Goal: Task Accomplishment & Management: Manage account settings

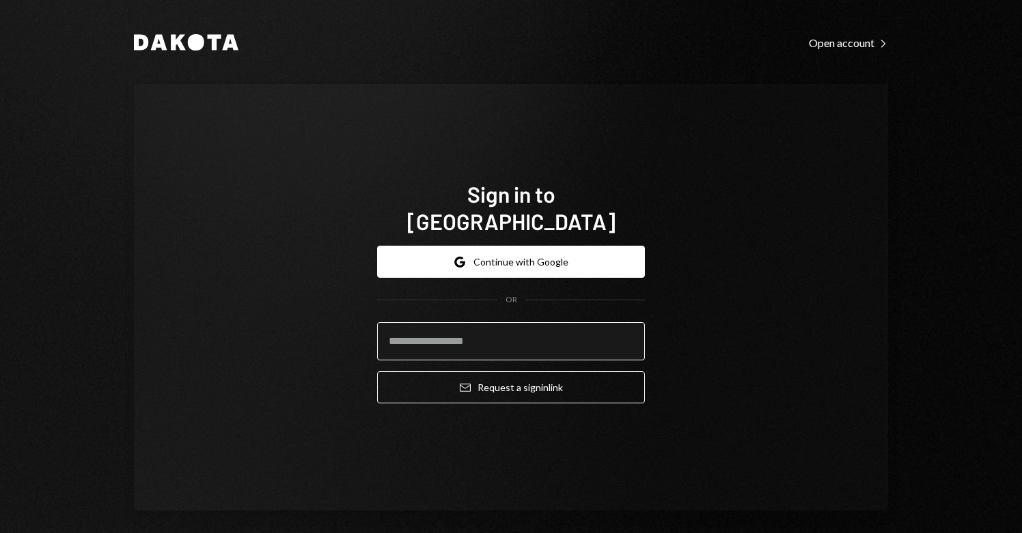
click at [472, 322] on input "email" at bounding box center [511, 341] width 268 height 38
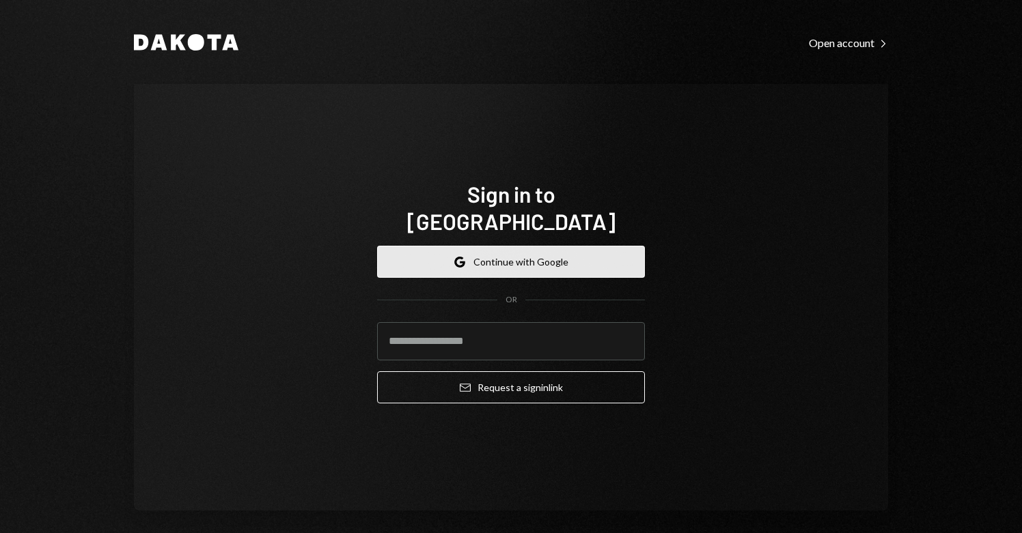
click at [504, 246] on button "Google Continue with Google" at bounding box center [511, 262] width 268 height 32
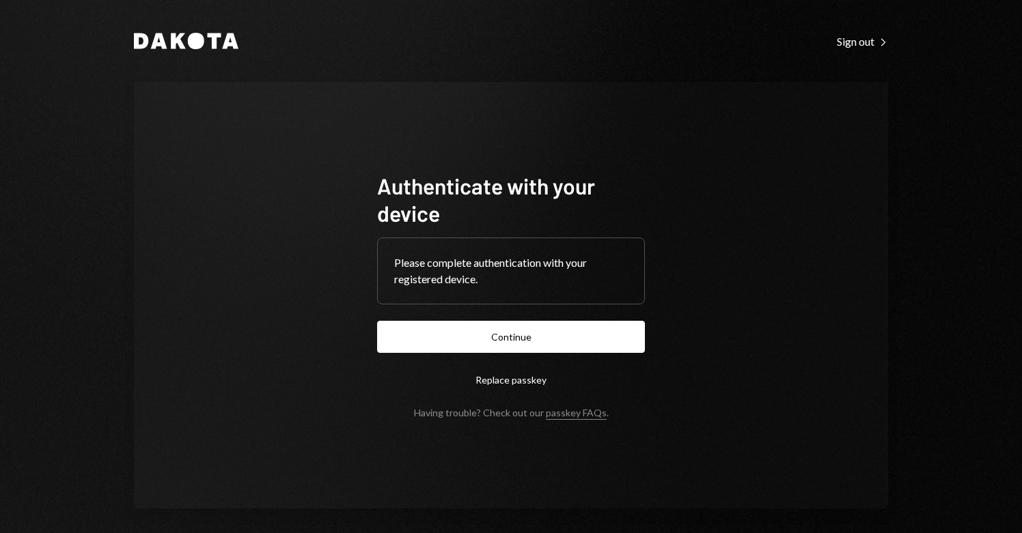
click at [515, 377] on button "Replace passkey" at bounding box center [511, 380] width 268 height 32
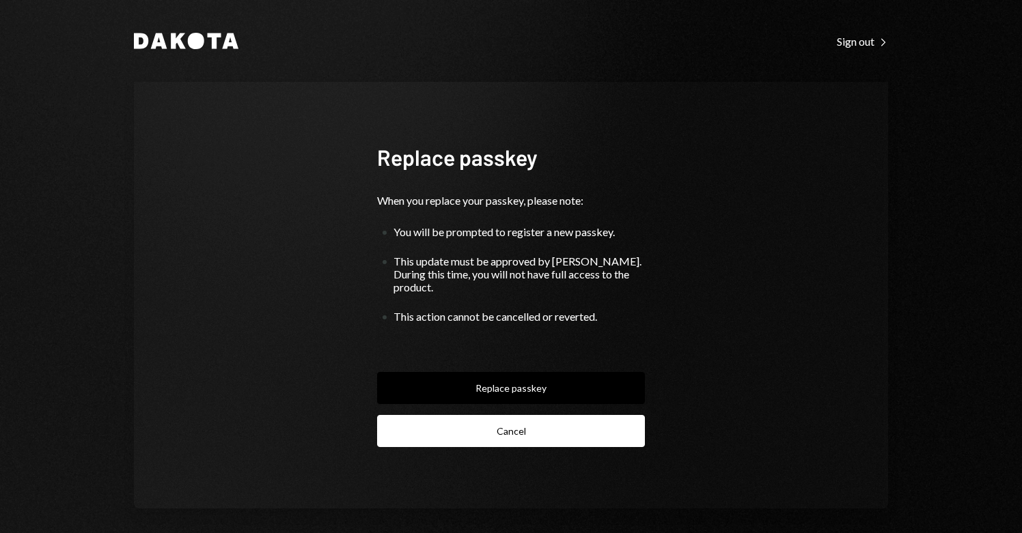
click at [506, 415] on button "Cancel" at bounding box center [511, 431] width 268 height 32
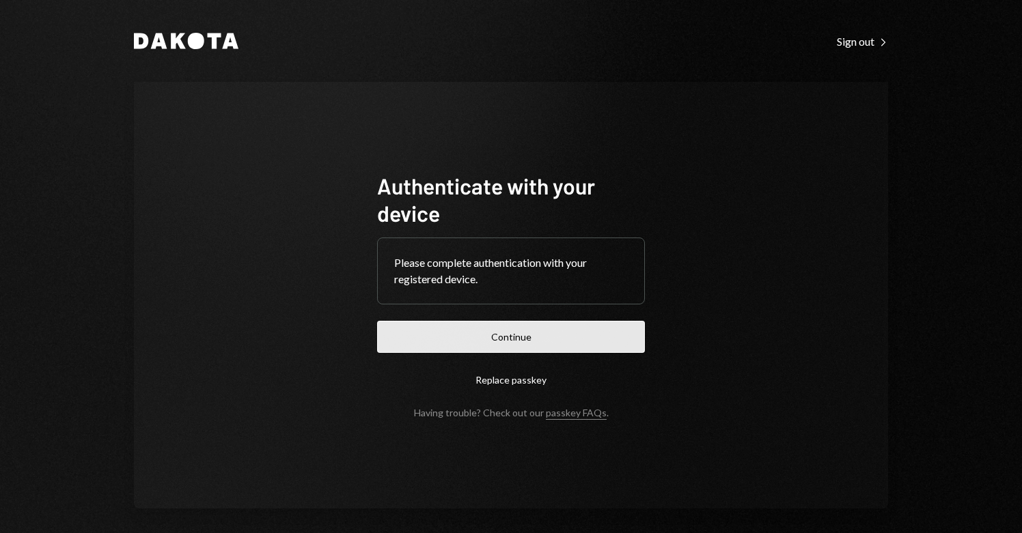
click at [507, 328] on button "Continue" at bounding box center [511, 337] width 268 height 32
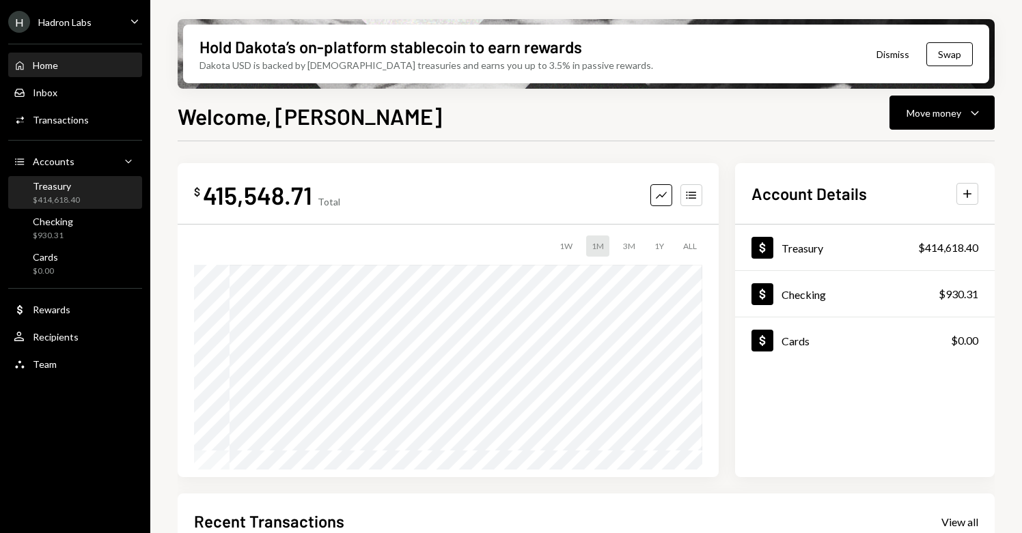
click at [81, 196] on div "Treasury $414,618.40" at bounding box center [75, 193] width 123 height 26
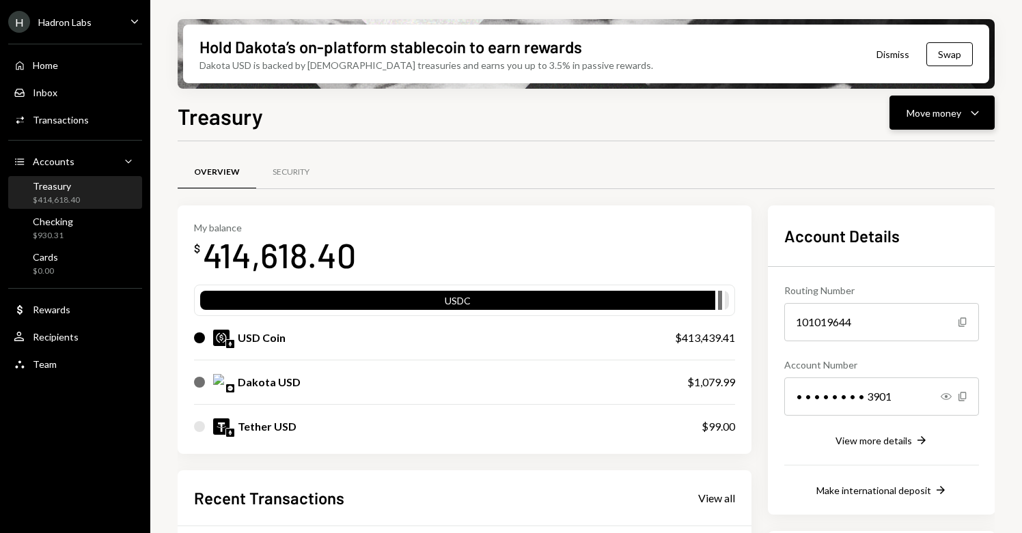
click at [930, 115] on div "Move money" at bounding box center [933, 113] width 55 height 14
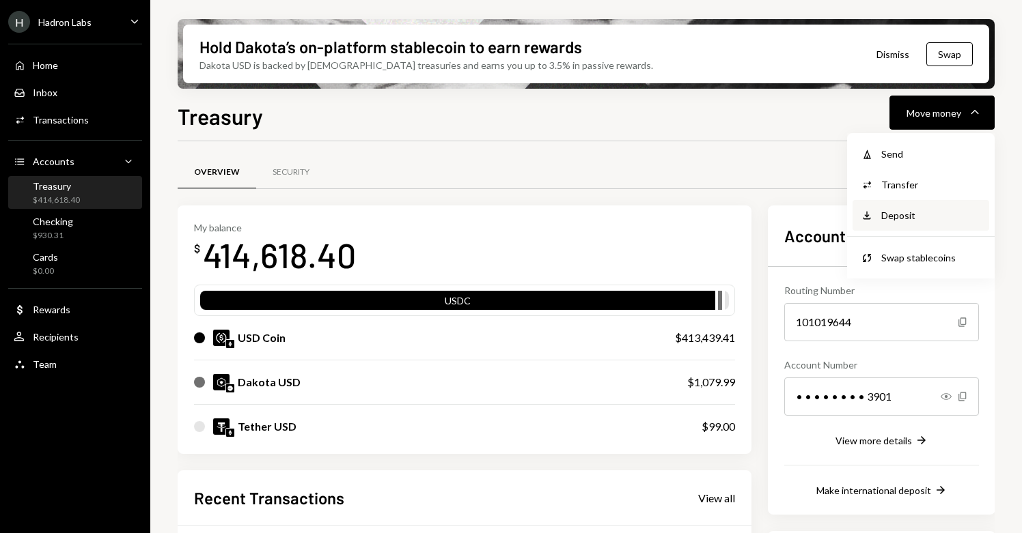
click at [908, 217] on div "Deposit" at bounding box center [931, 215] width 100 height 14
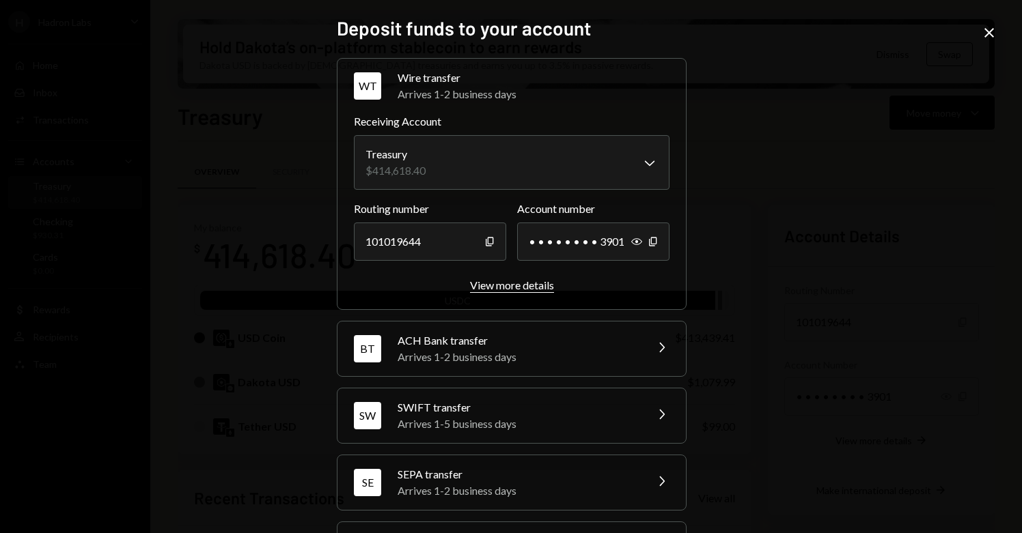
click at [511, 282] on div "View more details" at bounding box center [512, 285] width 84 height 13
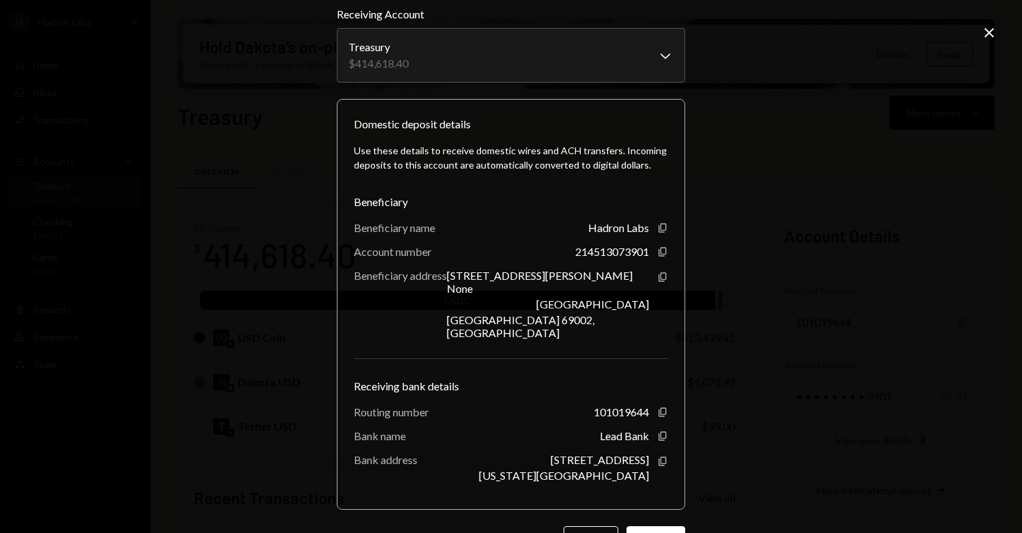
scroll to position [73, 0]
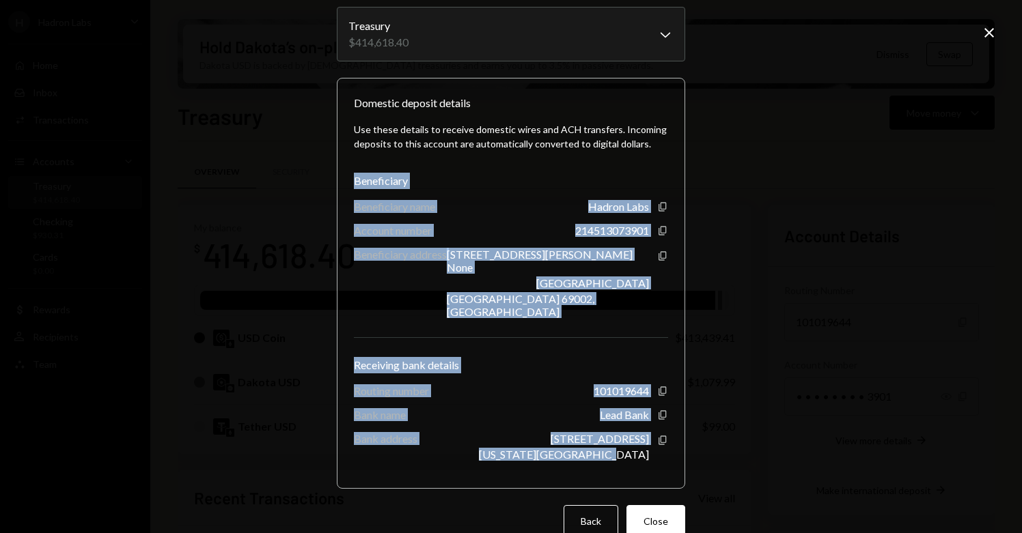
drag, startPoint x: 647, startPoint y: 434, endPoint x: 342, endPoint y: 178, distance: 398.6
click at [342, 178] on div "Domestic deposit details Use these details to receive domestic wires and ACH tr…" at bounding box center [511, 283] width 348 height 411
copy div "Beneficiary Beneficiary name Hadron Labs Copy Account number 214513073901 Copy …"
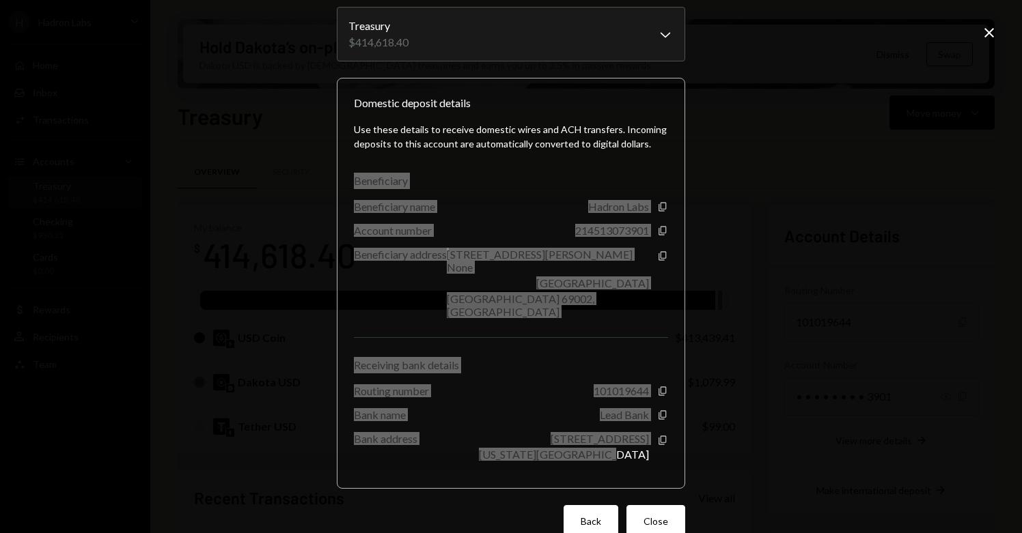
click at [579, 505] on button "Back" at bounding box center [590, 521] width 55 height 32
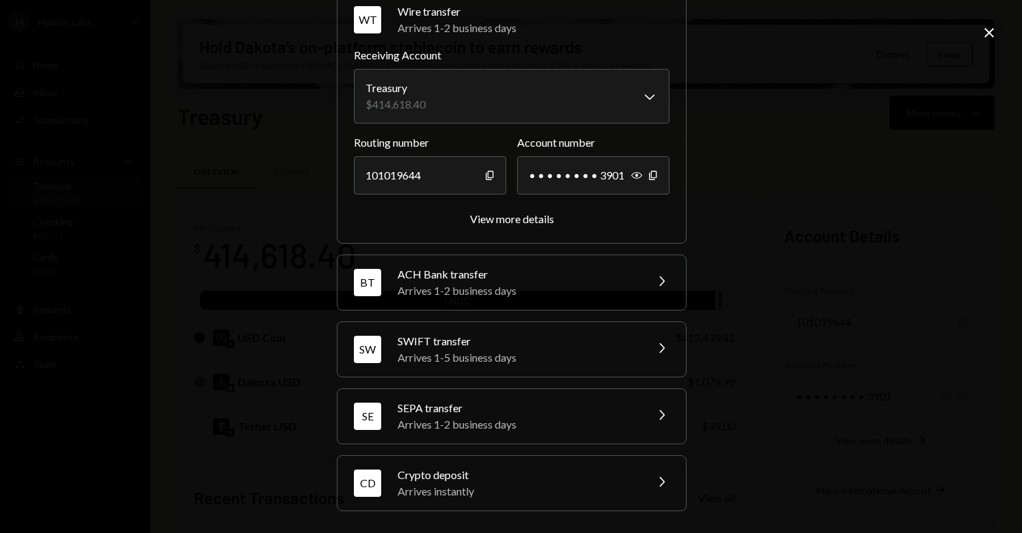
click at [525, 267] on div "ACH Bank transfer" at bounding box center [517, 274] width 239 height 16
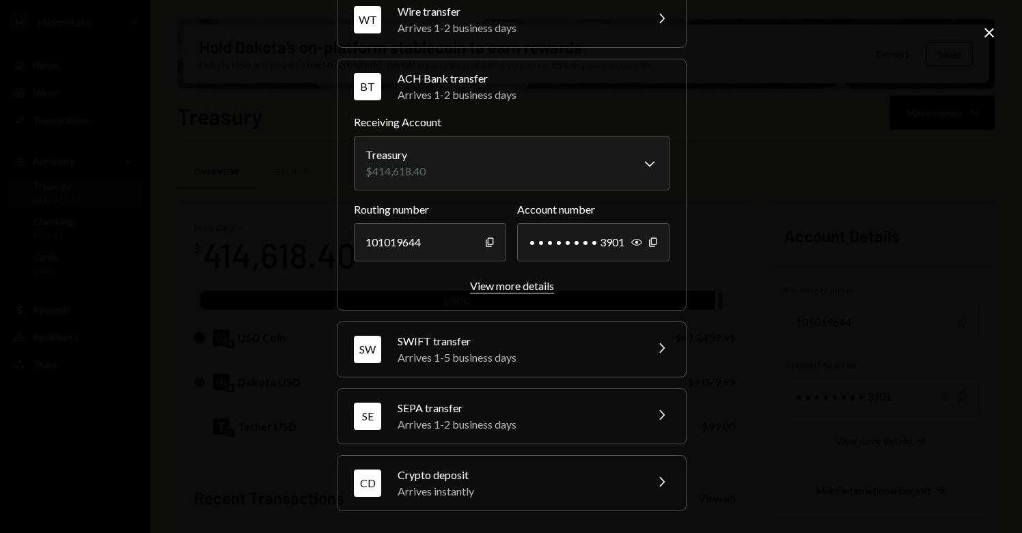
click at [522, 283] on div "View more details" at bounding box center [512, 285] width 84 height 13
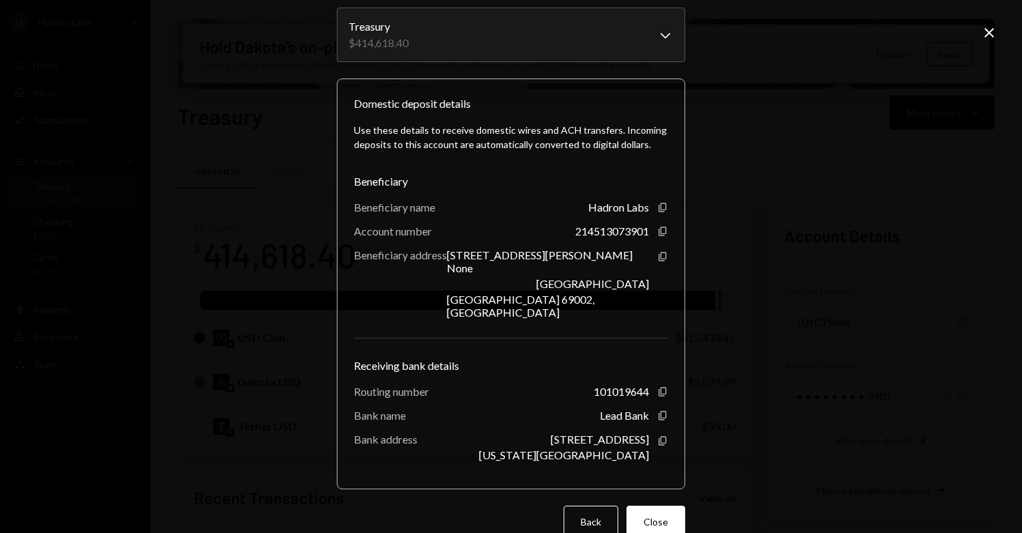
scroll to position [73, 0]
